Goal: Task Accomplishment & Management: Complete application form

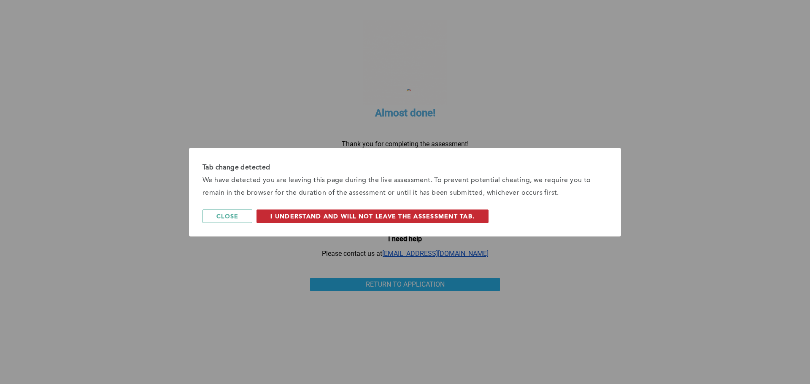
click at [270, 216] on button "I understand and will not leave the assessment tab." at bounding box center [373, 217] width 232 height 14
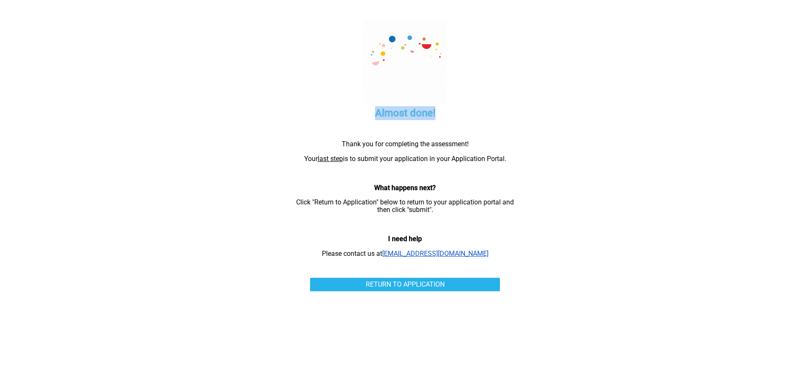
drag, startPoint x: 372, startPoint y: 116, endPoint x: 444, endPoint y: 117, distance: 72.2
click at [444, 117] on h5 "Almost done!" at bounding box center [405, 113] width 84 height 14
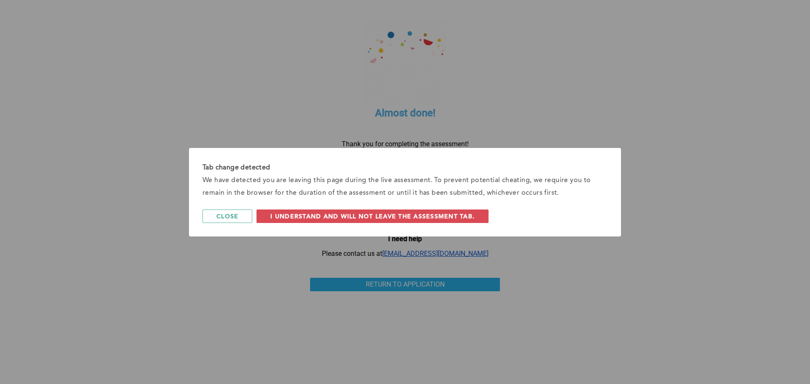
click at [285, 209] on div "Tab change detected We have detected you are leaving this page during the live …" at bounding box center [405, 192] width 432 height 89
click at [290, 215] on span "I understand and will not leave the assessment tab." at bounding box center [372, 216] width 204 height 8
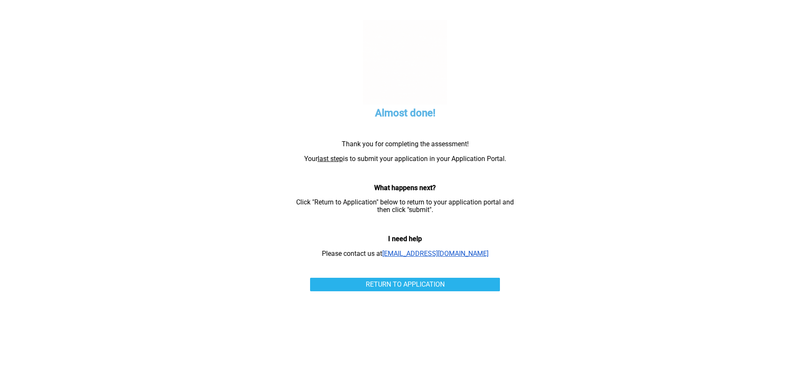
click at [347, 141] on p "Thank you for completing the assessment!" at bounding box center [405, 145] width 232 height 8
drag, startPoint x: 343, startPoint y: 141, endPoint x: 510, endPoint y: 156, distance: 167.8
click at [510, 156] on div "Thank you for completing the assessment! Your last step is to submit your appli…" at bounding box center [405, 199] width 232 height 131
drag, startPoint x: 293, startPoint y: 203, endPoint x: 438, endPoint y: 207, distance: 145.7
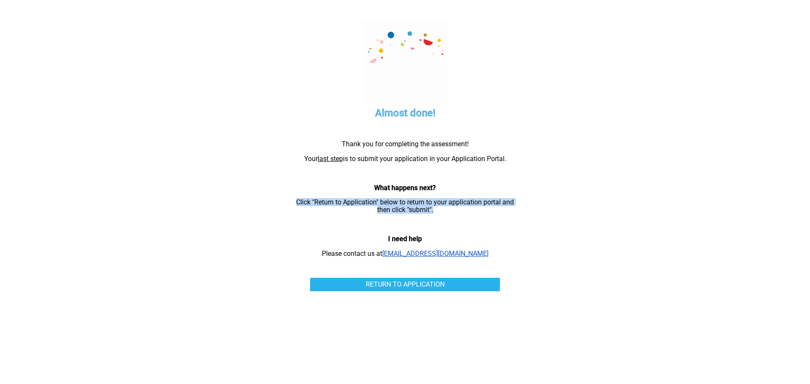
click at [438, 207] on p "Click "Return to Application" below to return to your application portal and th…" at bounding box center [405, 207] width 232 height 16
drag, startPoint x: 369, startPoint y: 186, endPoint x: 442, endPoint y: 208, distance: 76.2
click at [442, 208] on div "Thank you for completing the assessment! Your last step is to submit your appli…" at bounding box center [405, 199] width 232 height 131
